Goal: Find specific page/section: Find specific page/section

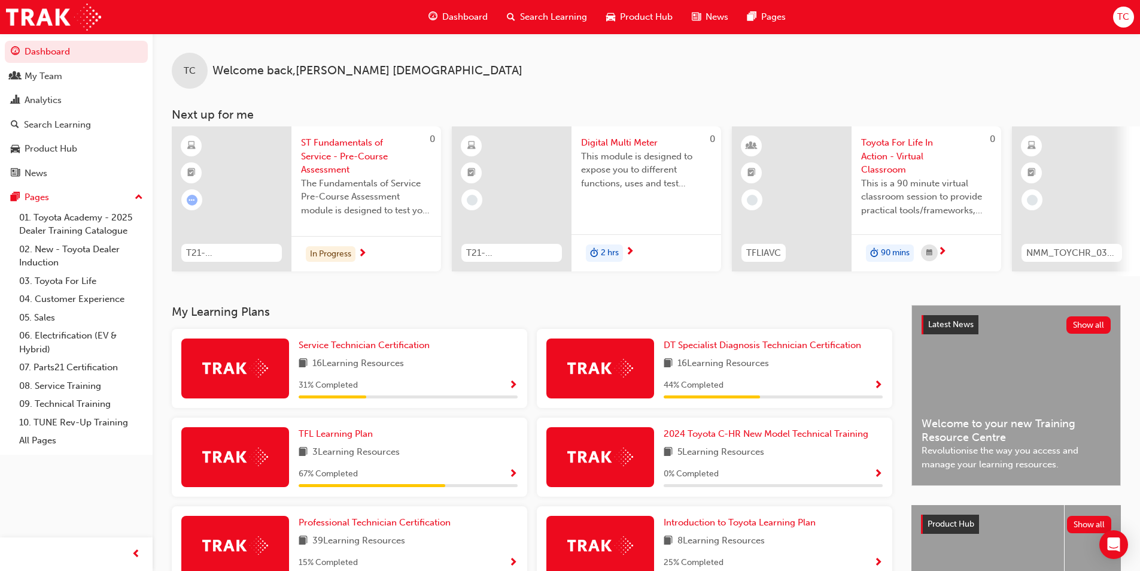
click at [454, 18] on span "Dashboard" at bounding box center [464, 17] width 45 height 14
click at [48, 75] on div "My Team" at bounding box center [44, 76] width 38 height 14
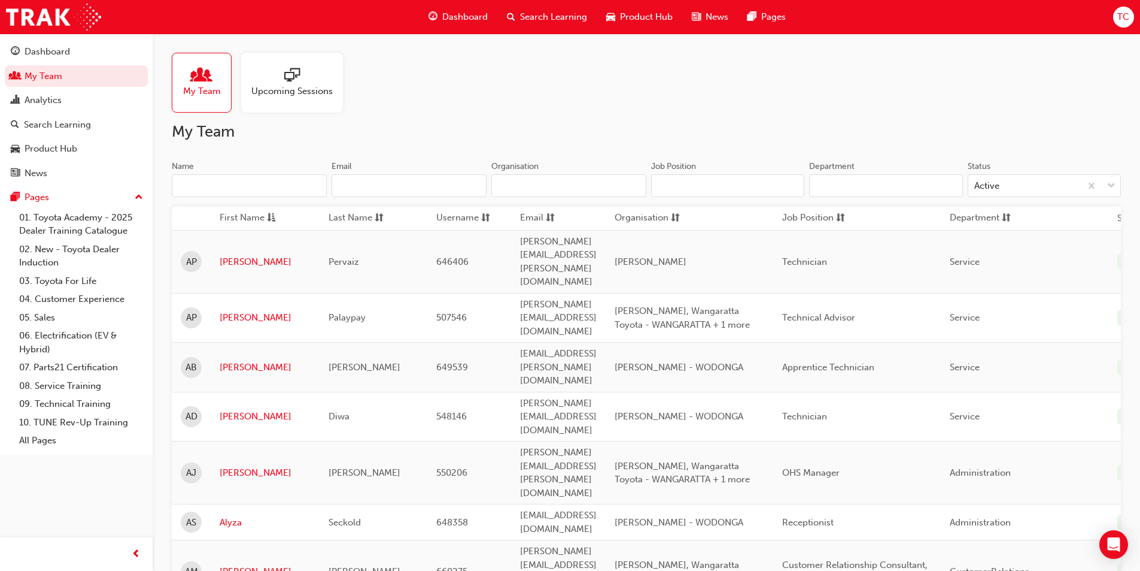
click at [198, 83] on span "people-icon" at bounding box center [202, 76] width 16 height 17
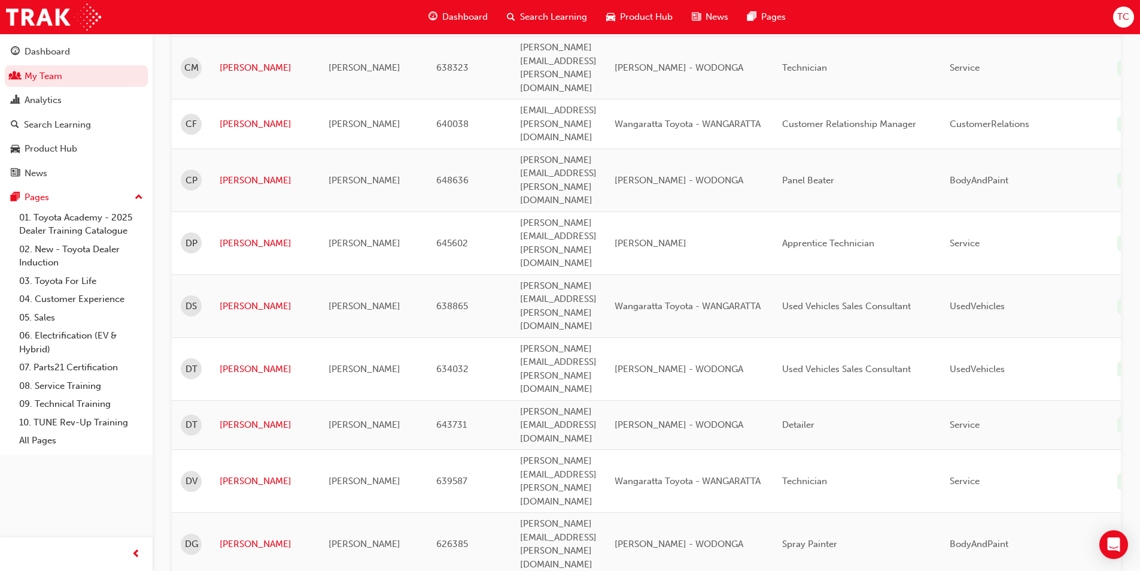
scroll to position [1522, 0]
